Goal: Transaction & Acquisition: Purchase product/service

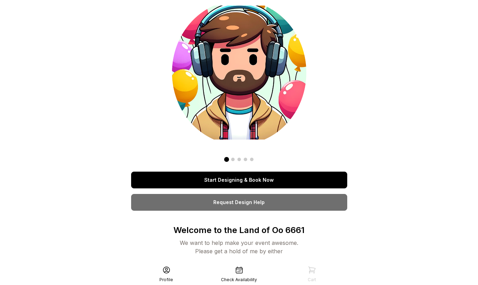
click at [238, 184] on link "Start Designing & Book Now" at bounding box center [239, 180] width 216 height 17
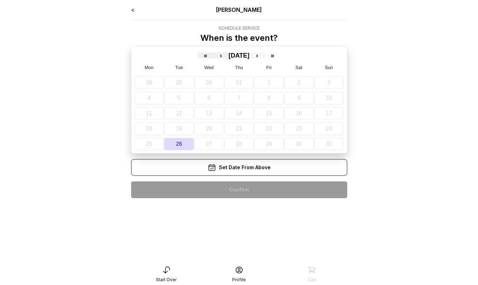
click at [263, 58] on button "›" at bounding box center [256, 55] width 15 height 6
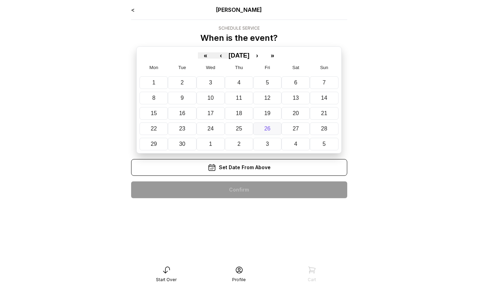
click at [273, 128] on button "26" at bounding box center [267, 129] width 28 height 13
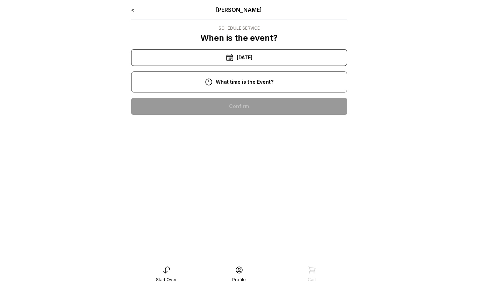
click at [254, 128] on div "11:00 am" at bounding box center [239, 129] width 205 height 17
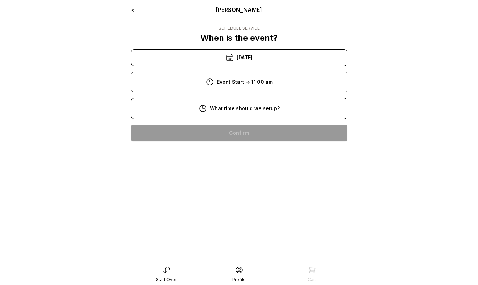
click at [253, 153] on div "9:00 am" at bounding box center [239, 155] width 205 height 17
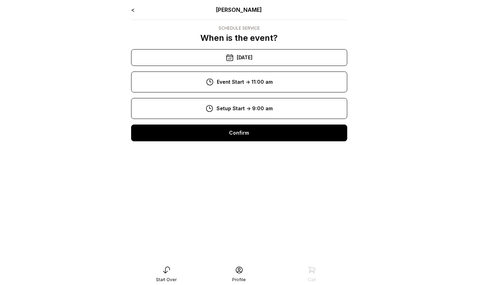
click at [251, 140] on div "Confirm" at bounding box center [239, 133] width 216 height 17
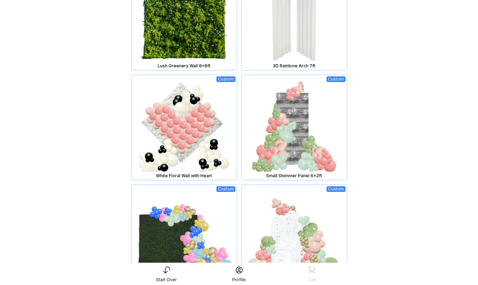
scroll to position [460, 0]
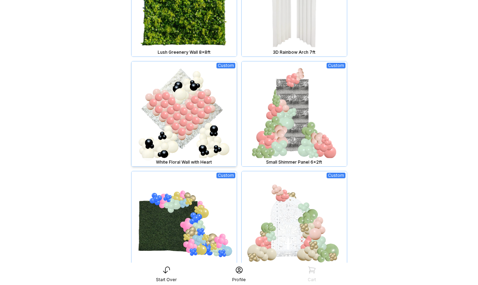
click at [196, 115] on img at bounding box center [183, 113] width 105 height 105
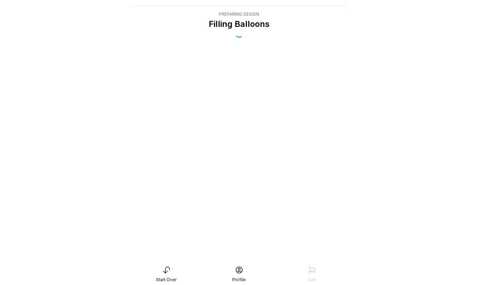
scroll to position [14, 0]
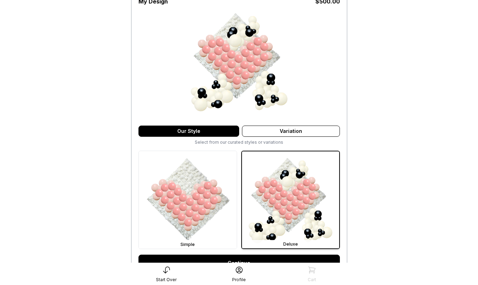
scroll to position [79, 0]
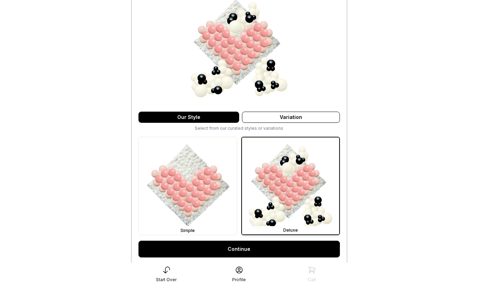
click at [256, 253] on link "Continue" at bounding box center [238, 249] width 201 height 17
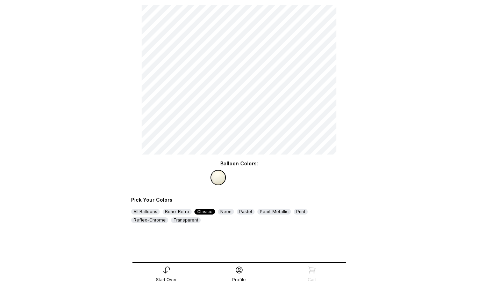
scroll to position [64, 0]
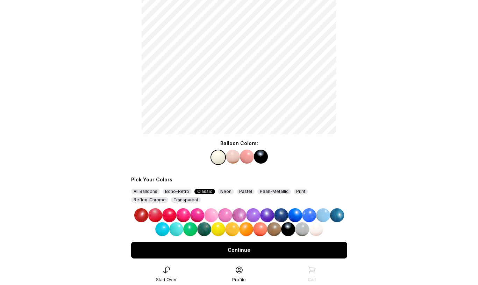
click at [240, 217] on img at bounding box center [239, 216] width 14 height 14
click at [248, 159] on img at bounding box center [247, 157] width 14 height 14
click at [263, 216] on img at bounding box center [267, 216] width 14 height 14
click at [258, 158] on img at bounding box center [261, 157] width 14 height 14
click at [212, 213] on img at bounding box center [211, 216] width 14 height 14
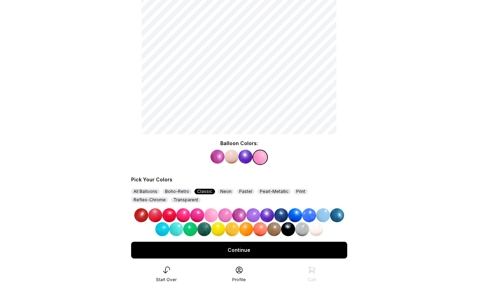
click at [239, 250] on div "Continue" at bounding box center [239, 250] width 216 height 17
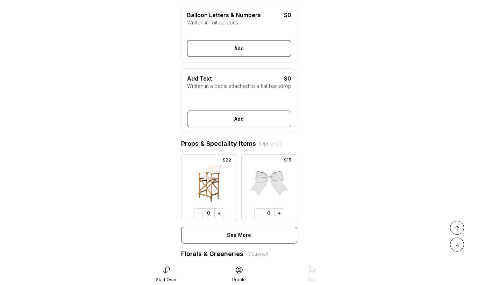
scroll to position [230, 0]
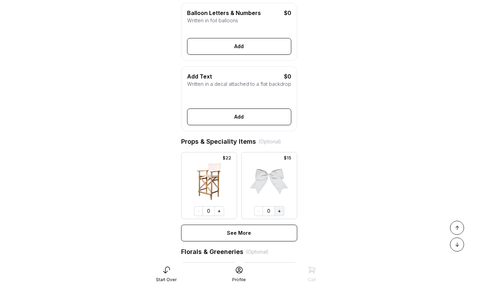
click at [277, 211] on button "+" at bounding box center [279, 211] width 10 height 10
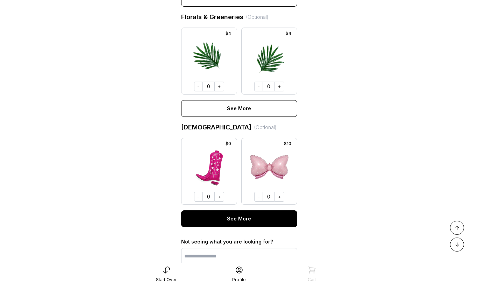
scroll to position [524, 0]
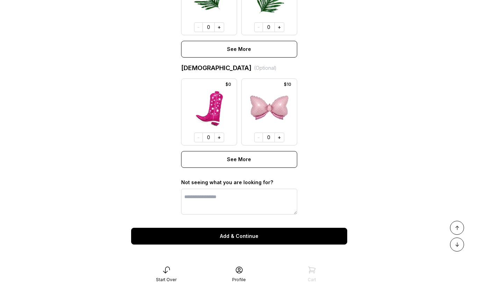
click at [258, 239] on button "Add & Continue" at bounding box center [239, 236] width 216 height 17
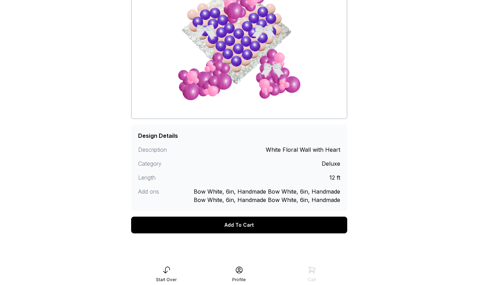
scroll to position [88, 0]
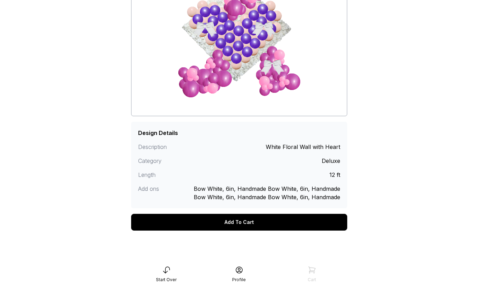
click at [257, 223] on div "Add To Cart" at bounding box center [239, 222] width 216 height 17
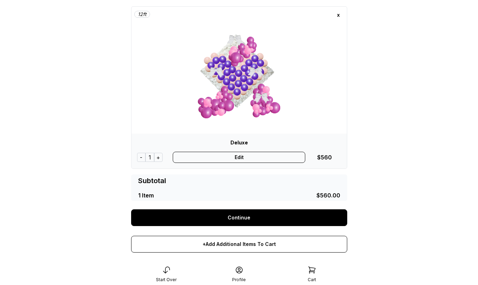
scroll to position [55, 0]
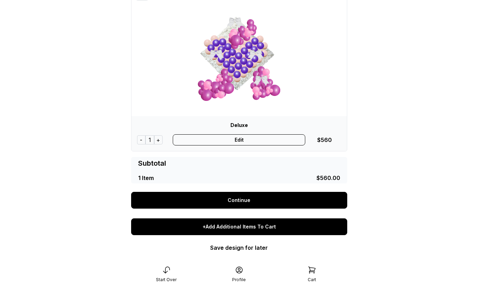
click at [252, 226] on div "+Add Additional Items To Cart" at bounding box center [239, 227] width 216 height 17
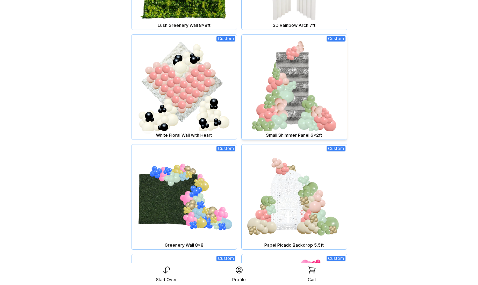
click at [285, 119] on img at bounding box center [293, 87] width 105 height 105
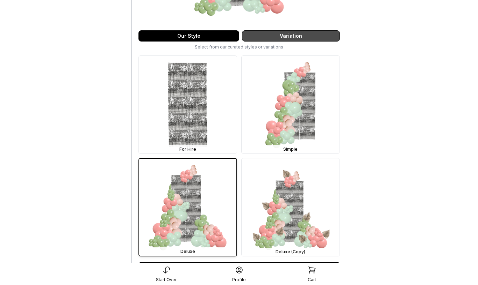
scroll to position [244, 0]
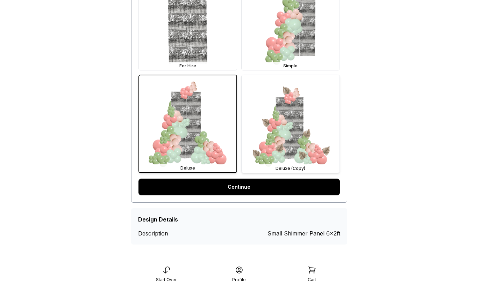
click at [271, 129] on img at bounding box center [290, 124] width 98 height 98
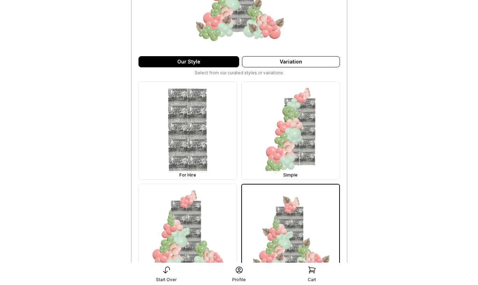
scroll to position [232, 0]
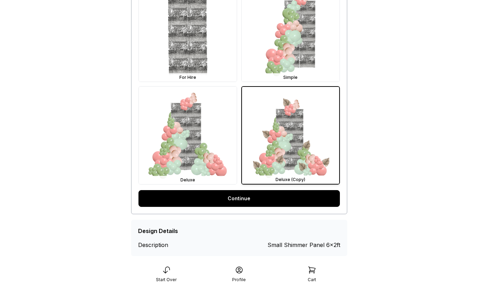
click at [245, 199] on link "Continue" at bounding box center [238, 198] width 201 height 17
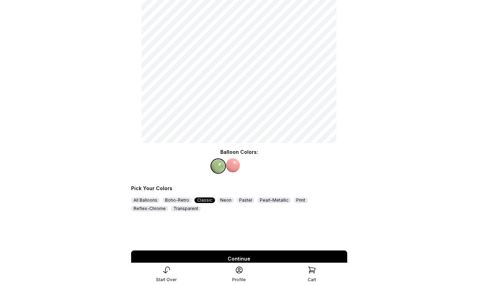
scroll to position [83, 0]
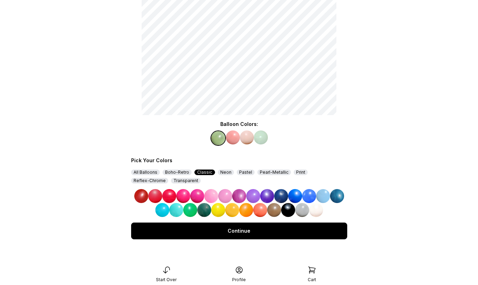
click at [227, 197] on img at bounding box center [225, 196] width 14 height 14
click at [244, 142] on img at bounding box center [247, 138] width 14 height 14
click at [253, 191] on img at bounding box center [253, 196] width 14 height 14
click at [260, 137] on img at bounding box center [261, 138] width 14 height 14
click at [291, 196] on img at bounding box center [295, 196] width 14 height 14
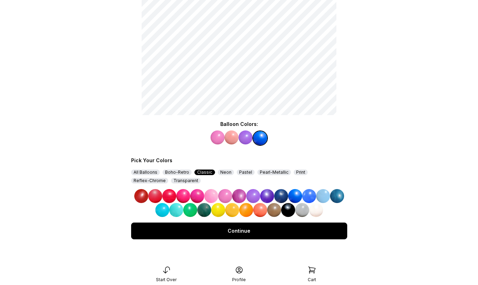
click at [268, 234] on div "Continue" at bounding box center [239, 231] width 216 height 17
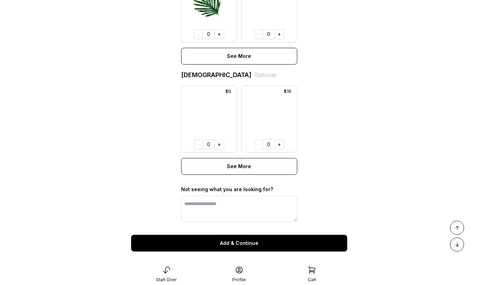
scroll to position [524, 0]
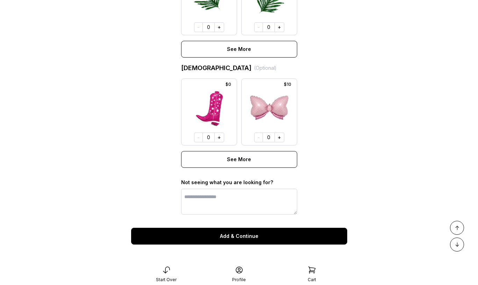
click at [267, 232] on button "Add & Continue" at bounding box center [239, 236] width 216 height 17
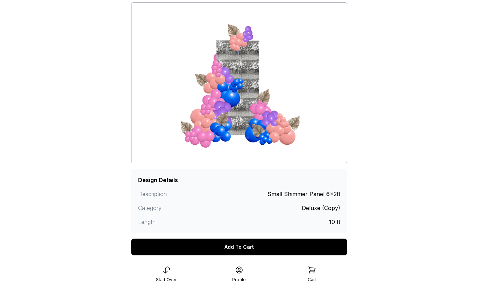
scroll to position [66, 0]
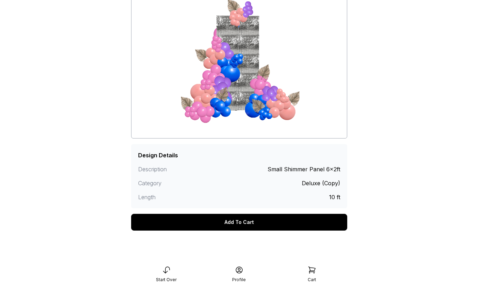
click at [264, 221] on div "Add To Cart" at bounding box center [239, 222] width 216 height 17
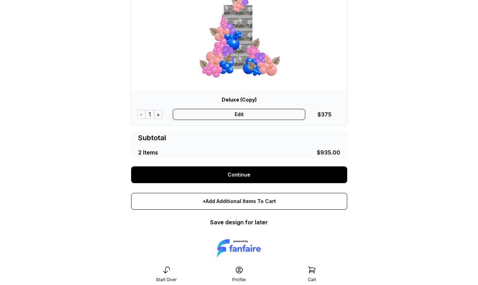
scroll to position [249, 0]
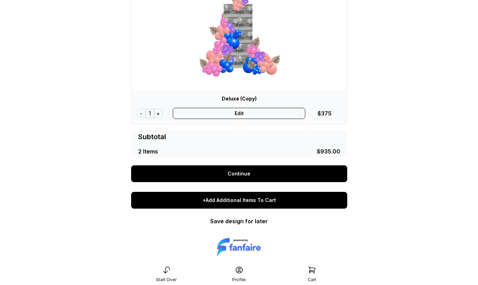
click at [250, 202] on div "+Add Additional Items To Cart" at bounding box center [239, 200] width 216 height 17
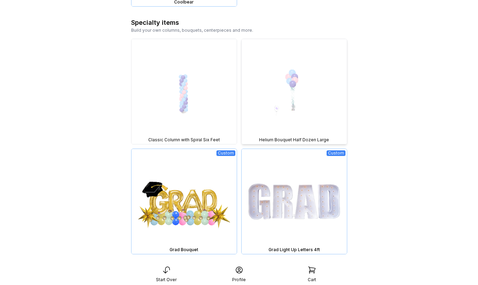
scroll to position [1319, 0]
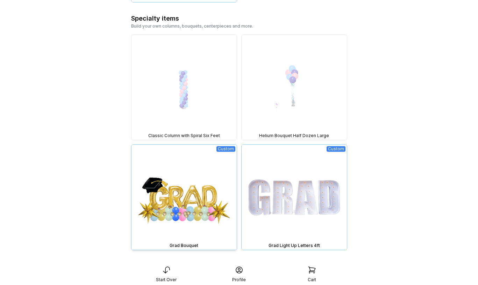
click at [209, 207] on img at bounding box center [183, 197] width 105 height 105
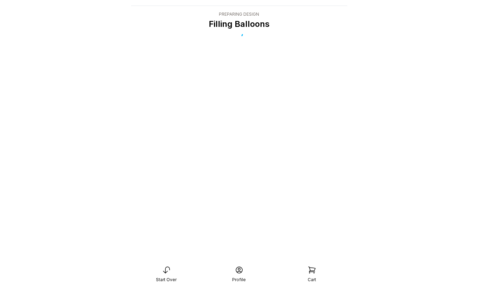
scroll to position [14, 0]
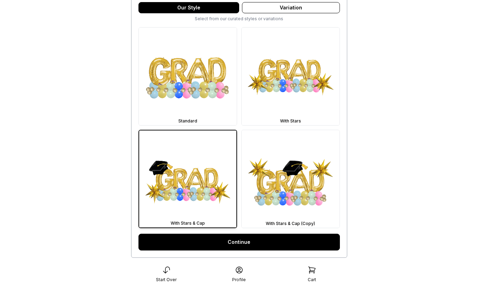
scroll to position [203, 0]
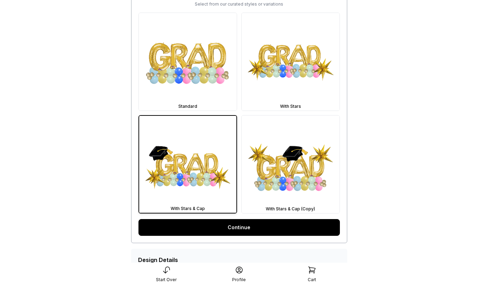
click at [240, 230] on link "Continue" at bounding box center [238, 227] width 201 height 17
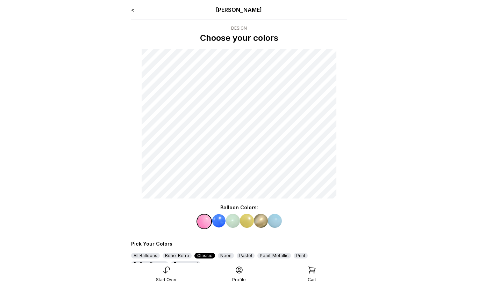
click at [132, 8] on link "<" at bounding box center [132, 9] width 3 height 7
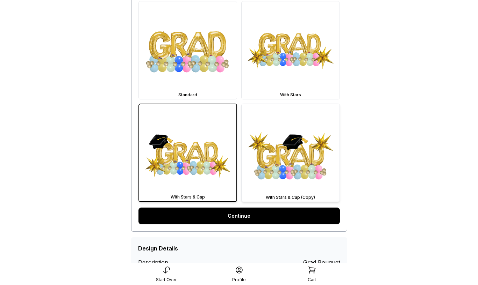
scroll to position [219, 0]
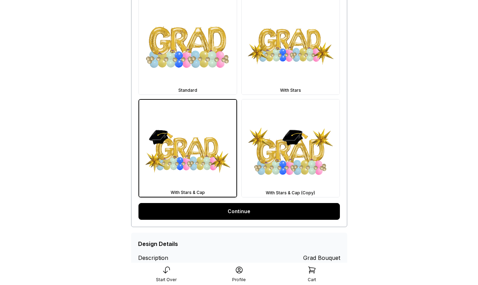
click at [239, 217] on link "Continue" at bounding box center [238, 211] width 201 height 17
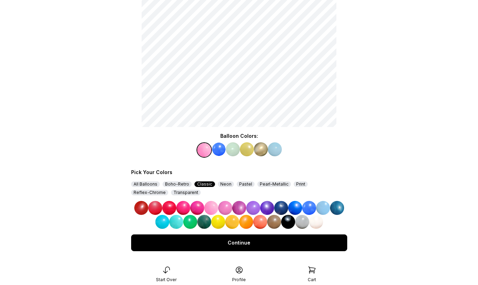
scroll to position [82, 0]
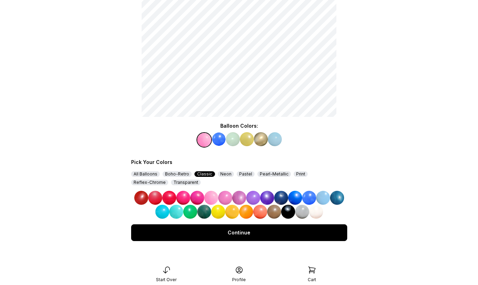
click at [237, 197] on img at bounding box center [239, 198] width 14 height 14
click at [245, 139] on img at bounding box center [247, 139] width 14 height 14
click at [249, 196] on img at bounding box center [253, 198] width 14 height 14
click at [275, 141] on img at bounding box center [275, 139] width 14 height 14
click at [248, 209] on img at bounding box center [246, 212] width 14 height 14
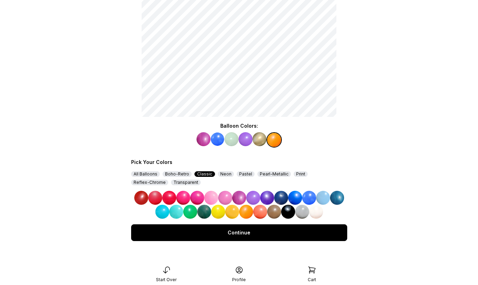
click at [231, 140] on img at bounding box center [231, 139] width 14 height 14
click at [176, 212] on img at bounding box center [176, 212] width 14 height 14
click at [262, 138] on img at bounding box center [261, 139] width 14 height 14
click at [315, 210] on img at bounding box center [316, 212] width 14 height 14
click at [274, 234] on div "Continue" at bounding box center [239, 233] width 216 height 17
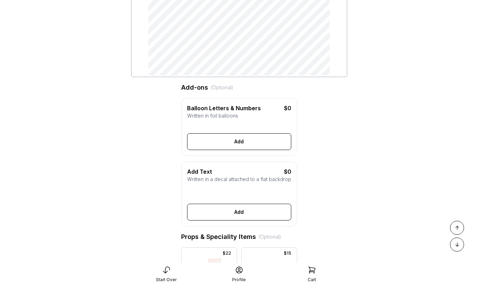
scroll to position [135, 0]
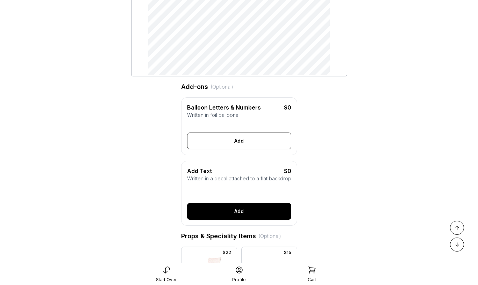
click at [241, 213] on button "Add" at bounding box center [239, 211] width 104 height 17
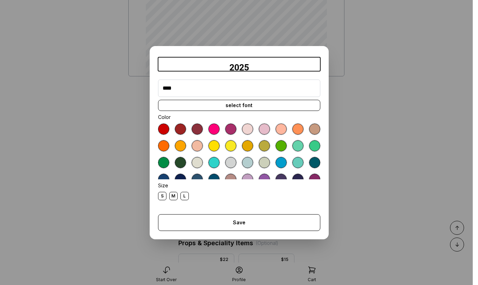
type input "****"
click at [229, 129] on div at bounding box center [230, 129] width 11 height 11
click at [173, 197] on div "M" at bounding box center [173, 196] width 8 height 8
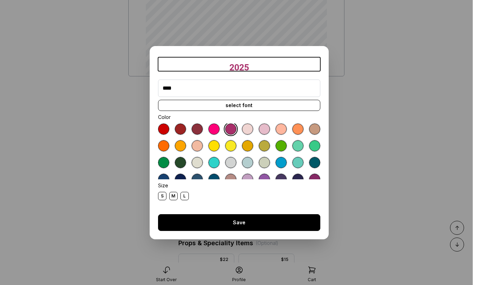
click at [224, 221] on button "Save" at bounding box center [239, 223] width 162 height 17
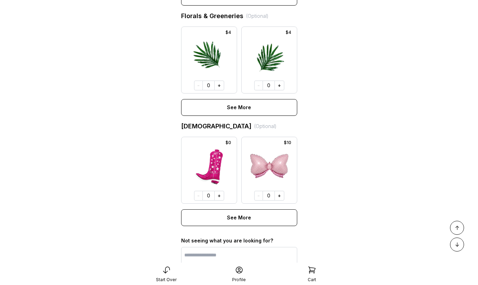
scroll to position [531, 0]
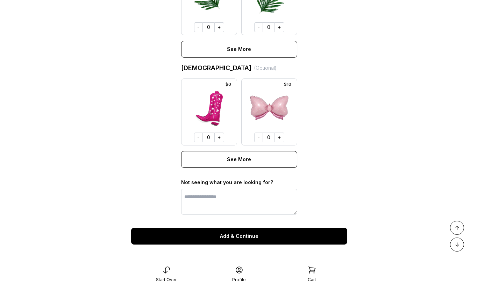
click at [243, 235] on button "Add & Continue" at bounding box center [239, 236] width 216 height 17
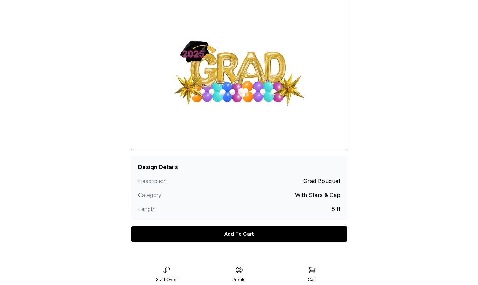
scroll to position [66, 0]
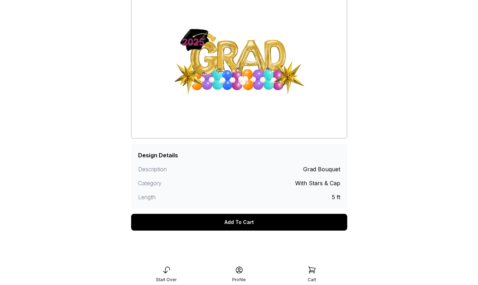
click at [243, 221] on div "Add To Cart" at bounding box center [239, 222] width 216 height 17
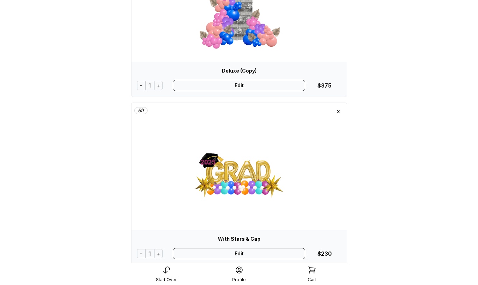
scroll to position [279, 0]
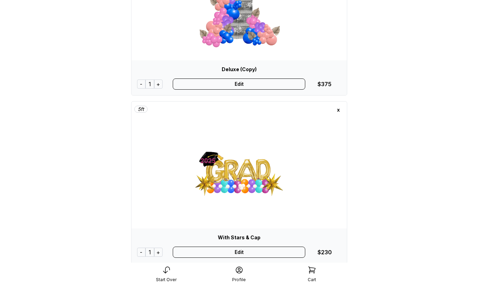
click at [244, 82] on div "Edit" at bounding box center [239, 84] width 132 height 11
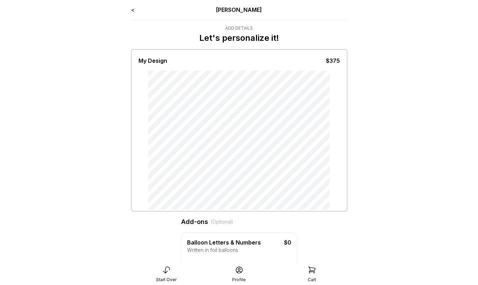
click at [132, 10] on link "<" at bounding box center [132, 9] width 3 height 7
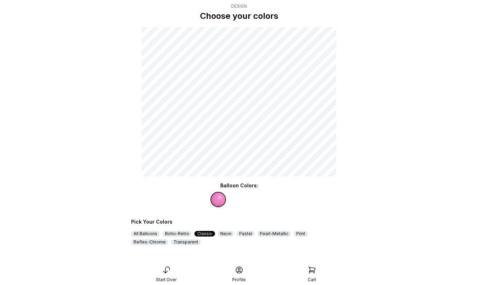
scroll to position [45, 0]
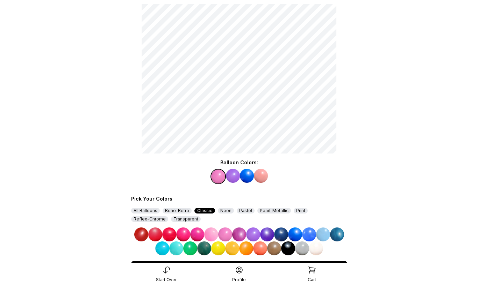
click at [241, 212] on div "Pastel" at bounding box center [246, 211] width 18 height 6
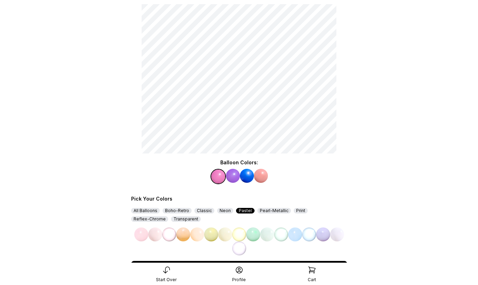
click at [184, 232] on img at bounding box center [183, 235] width 14 height 14
click at [245, 179] on img at bounding box center [247, 176] width 14 height 14
click at [253, 233] on img at bounding box center [253, 235] width 14 height 14
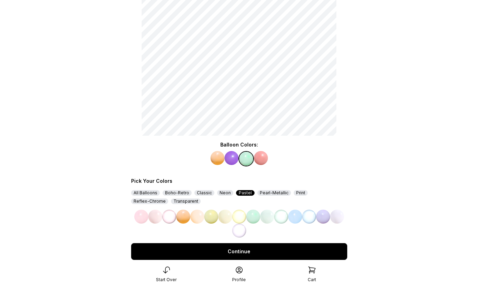
scroll to position [84, 0]
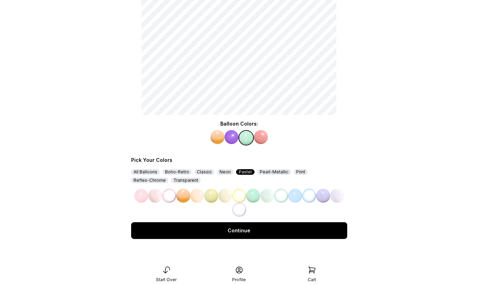
click at [252, 230] on div "Continue" at bounding box center [239, 231] width 216 height 17
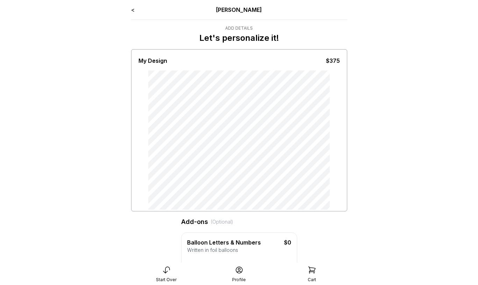
click at [132, 8] on link "<" at bounding box center [132, 9] width 3 height 7
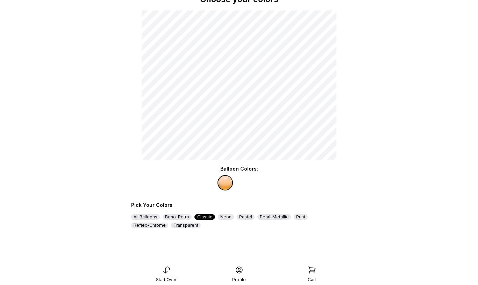
scroll to position [84, 0]
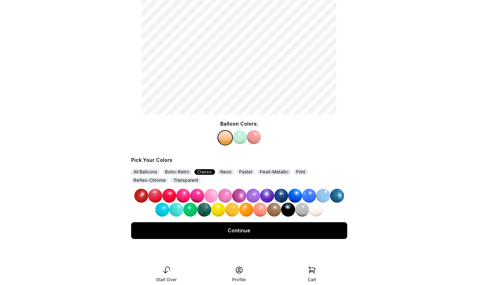
click at [262, 209] on img at bounding box center [260, 210] width 14 height 14
click at [239, 139] on img at bounding box center [240, 137] width 14 height 14
click at [235, 211] on img at bounding box center [232, 210] width 14 height 14
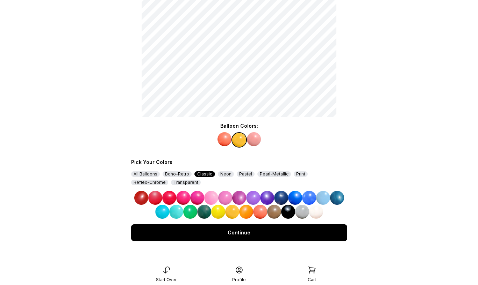
click at [251, 143] on img at bounding box center [254, 139] width 14 height 14
click at [315, 211] on img at bounding box center [316, 212] width 14 height 14
click at [284, 234] on div "Continue" at bounding box center [239, 233] width 216 height 17
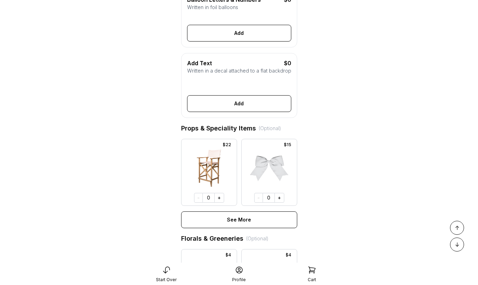
scroll to position [184, 0]
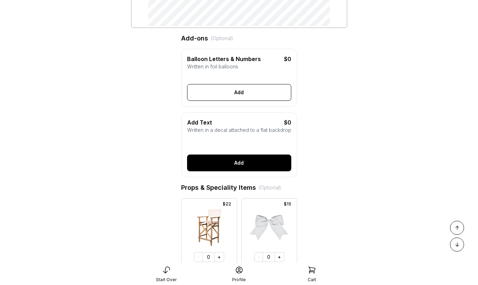
click at [249, 164] on button "Add" at bounding box center [239, 163] width 104 height 17
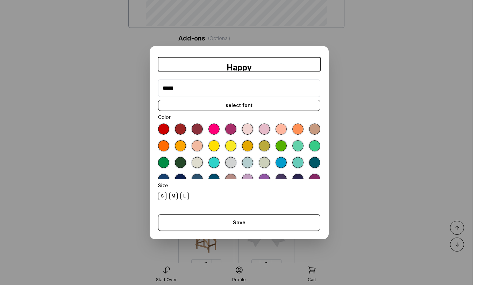
type input "*****"
click at [214, 126] on div at bounding box center [213, 129] width 11 height 11
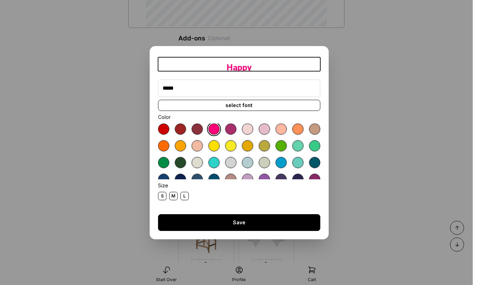
click at [219, 223] on button "Save" at bounding box center [239, 223] width 162 height 17
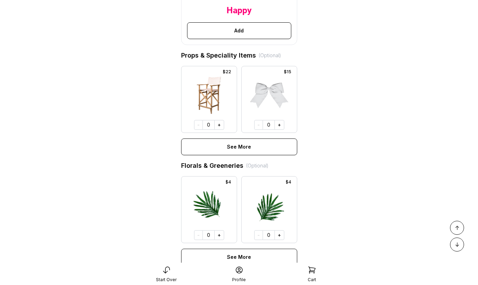
scroll to position [531, 0]
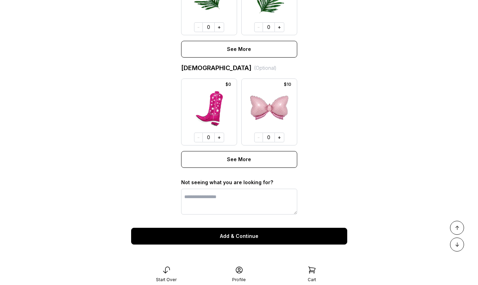
click at [250, 240] on button "Add & Continue" at bounding box center [239, 236] width 216 height 17
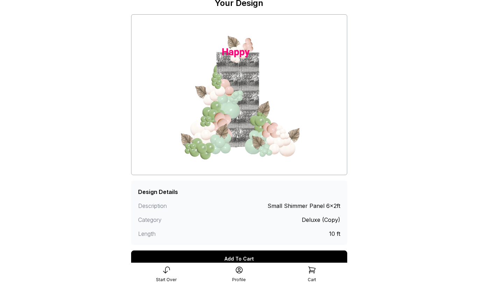
scroll to position [66, 0]
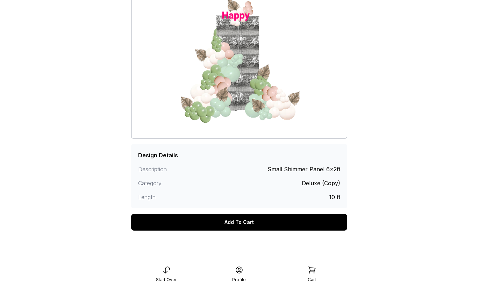
click at [250, 221] on div "Add To Cart" at bounding box center [239, 222] width 216 height 17
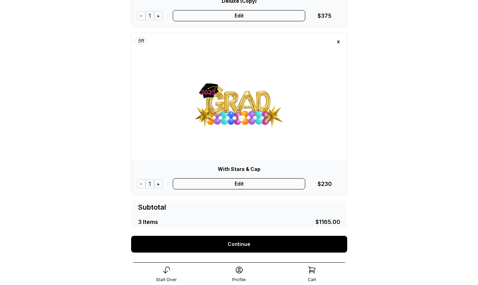
scroll to position [348, 0]
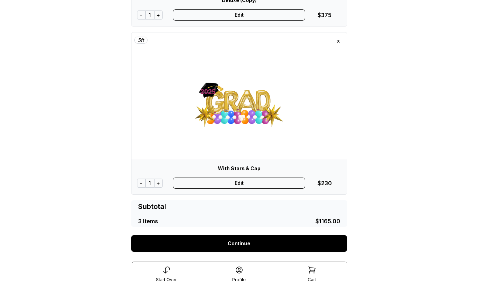
click at [247, 187] on div "Edit" at bounding box center [239, 183] width 132 height 11
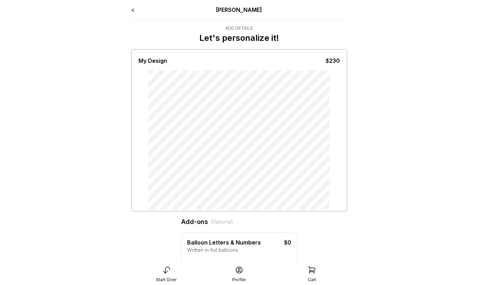
click at [133, 10] on link "<" at bounding box center [132, 9] width 3 height 7
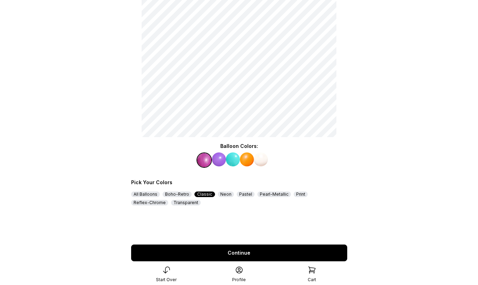
scroll to position [84, 0]
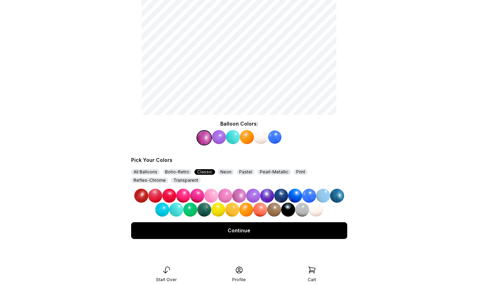
click at [237, 196] on img at bounding box center [239, 196] width 14 height 14
click at [220, 137] on img at bounding box center [219, 137] width 14 height 14
click at [220, 209] on img at bounding box center [218, 210] width 14 height 14
click at [258, 135] on img at bounding box center [261, 137] width 14 height 14
click at [304, 209] on img at bounding box center [302, 210] width 14 height 14
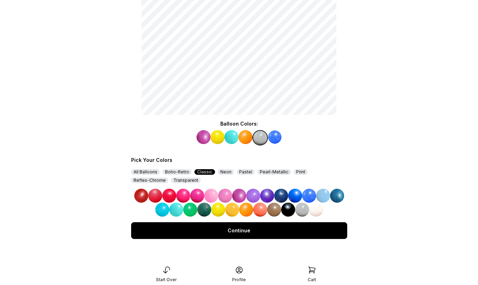
click at [288, 232] on div "Continue" at bounding box center [239, 231] width 216 height 17
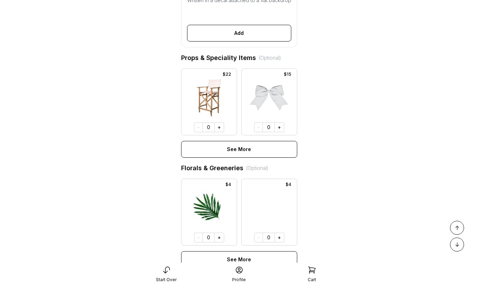
scroll to position [349, 0]
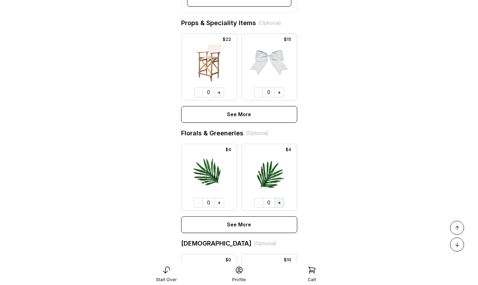
click at [281, 203] on button "+" at bounding box center [279, 203] width 10 height 10
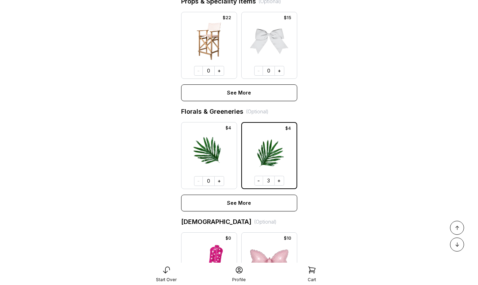
scroll to position [395, 0]
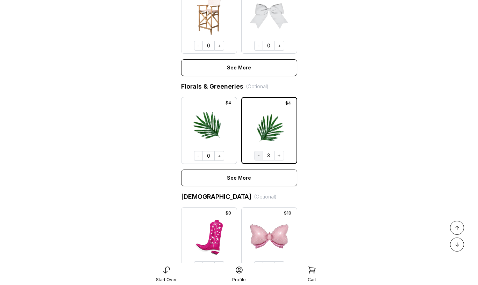
click at [257, 154] on button "-" at bounding box center [258, 156] width 9 height 10
click at [257, 154] on button "-" at bounding box center [259, 156] width 9 height 10
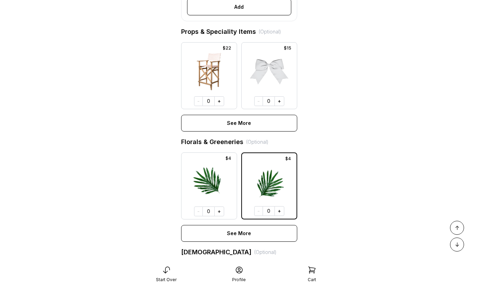
scroll to position [342, 0]
